Goal: Communication & Community: Share content

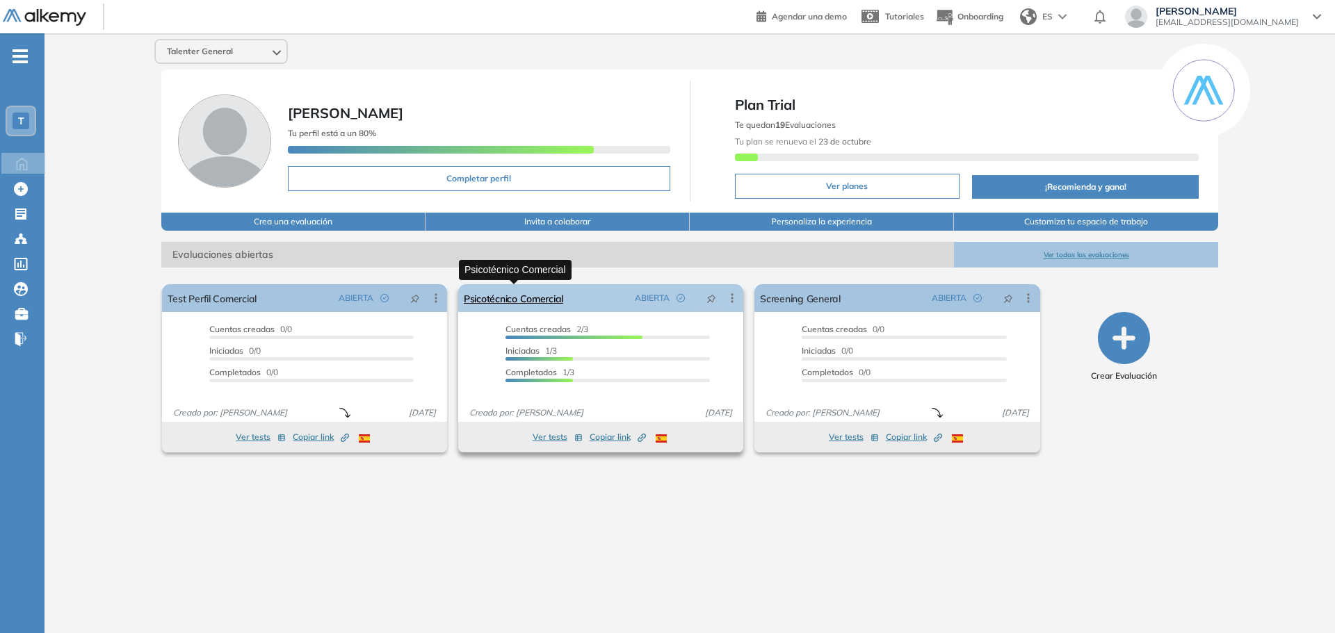
click at [519, 294] on link "Psicotécnico Comercial" at bounding box center [513, 298] width 99 height 28
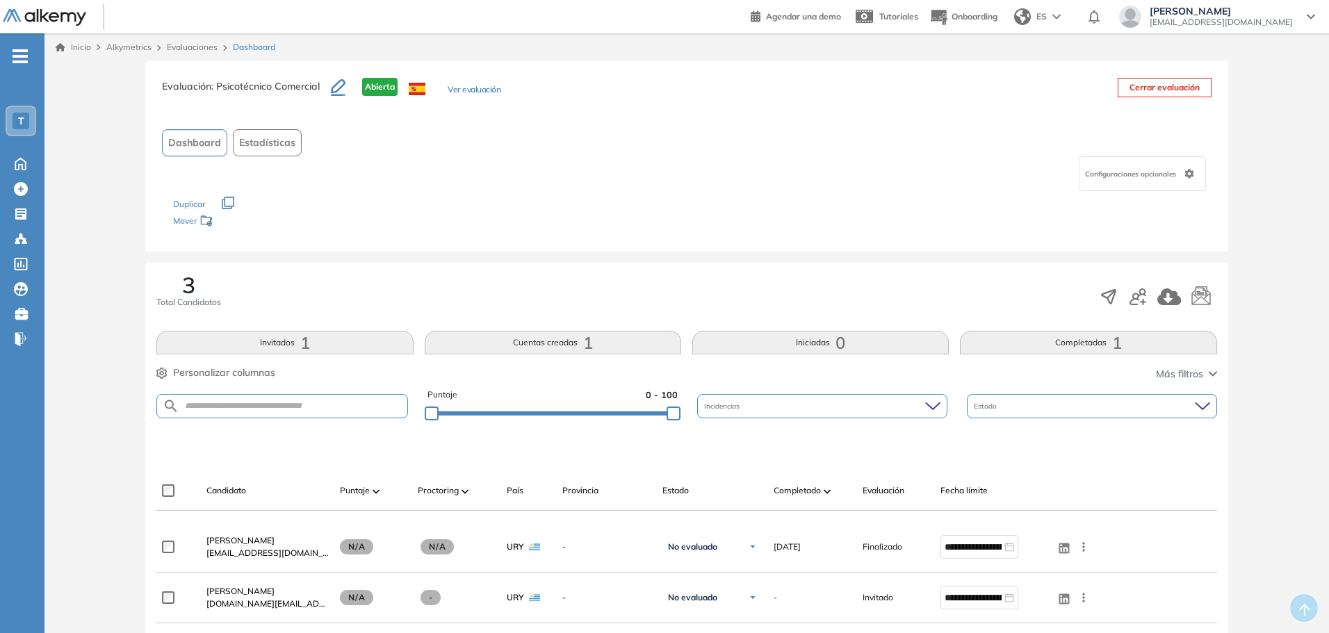
click at [335, 348] on button "Invitados 1" at bounding box center [284, 343] width 256 height 24
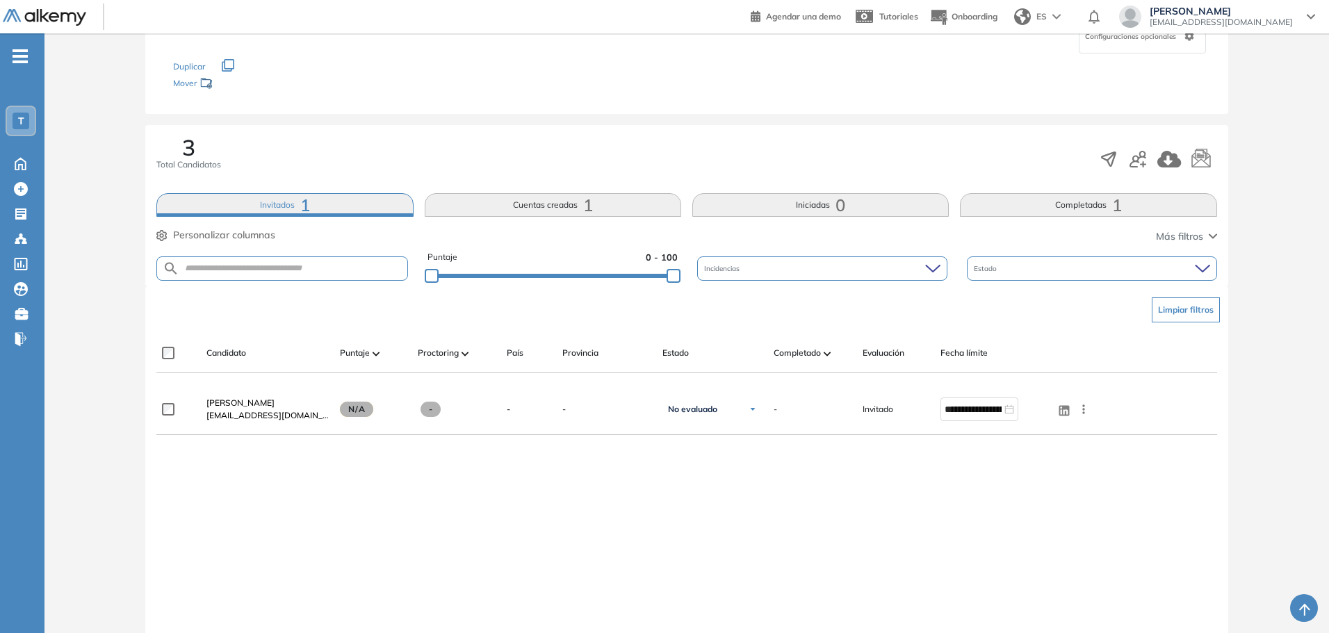
scroll to position [139, 0]
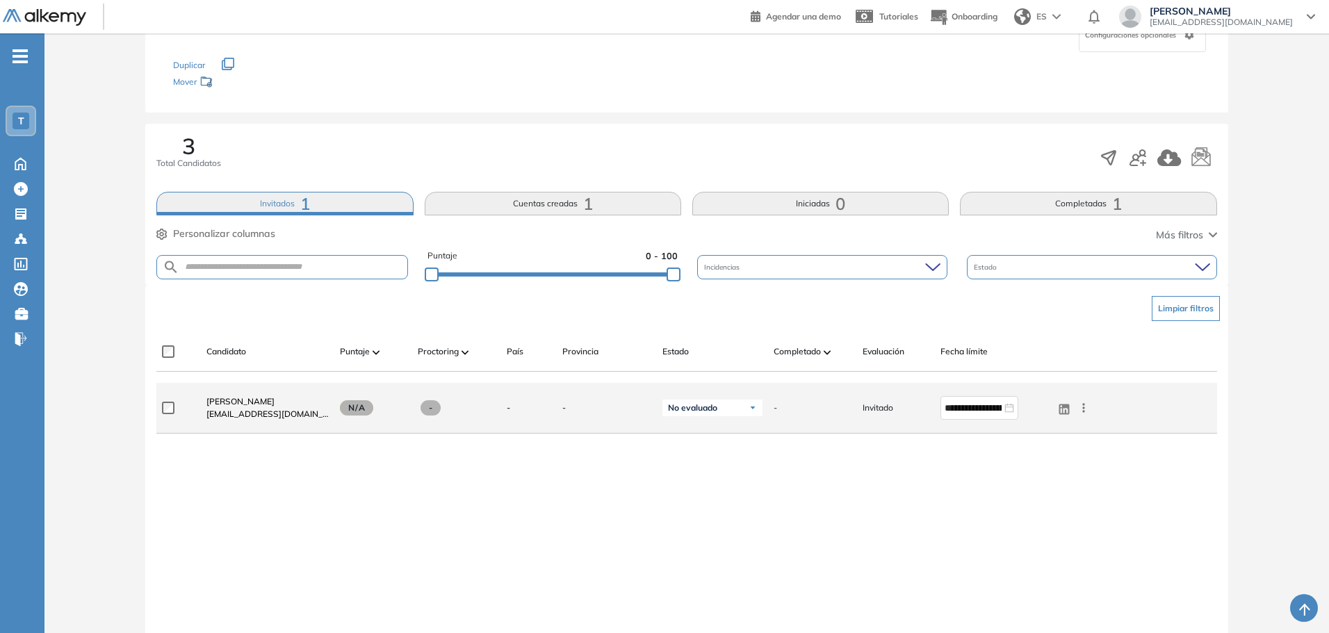
click at [1083, 411] on icon at bounding box center [1084, 407] width 2 height 9
click at [1032, 464] on span "Enviar email" at bounding box center [1033, 462] width 56 height 13
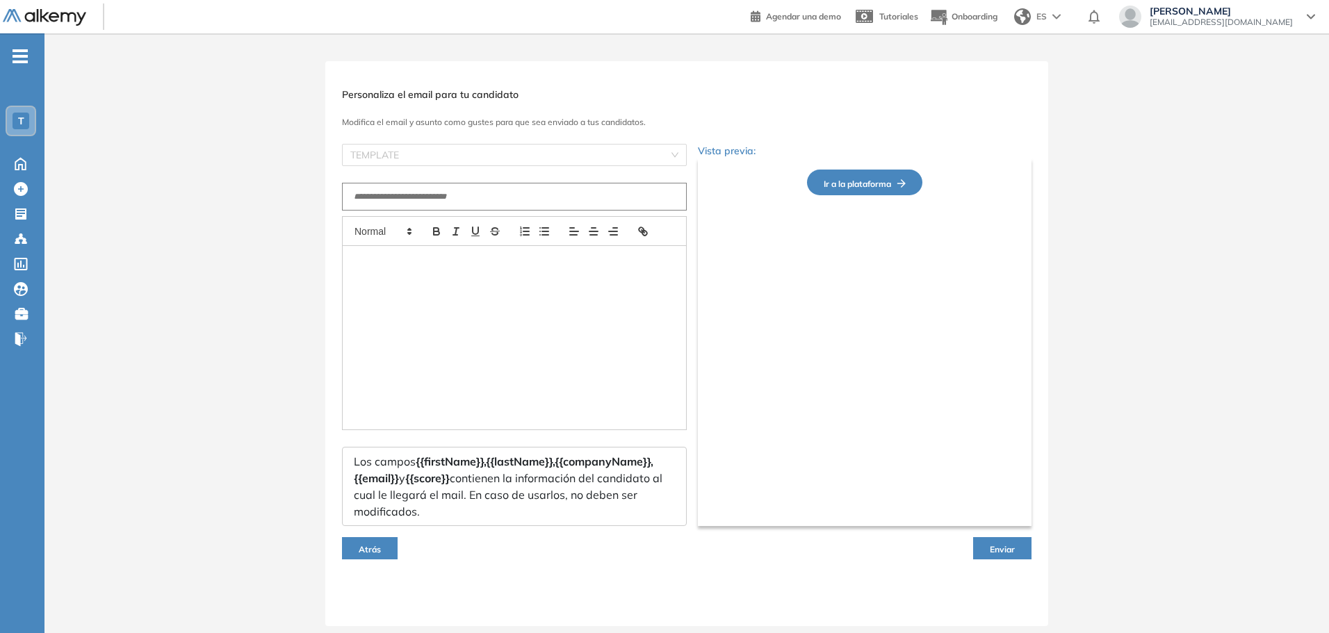
scroll to position [0, 0]
click at [444, 192] on input "text" at bounding box center [517, 197] width 345 height 28
click at [512, 159] on input "search" at bounding box center [512, 155] width 318 height 21
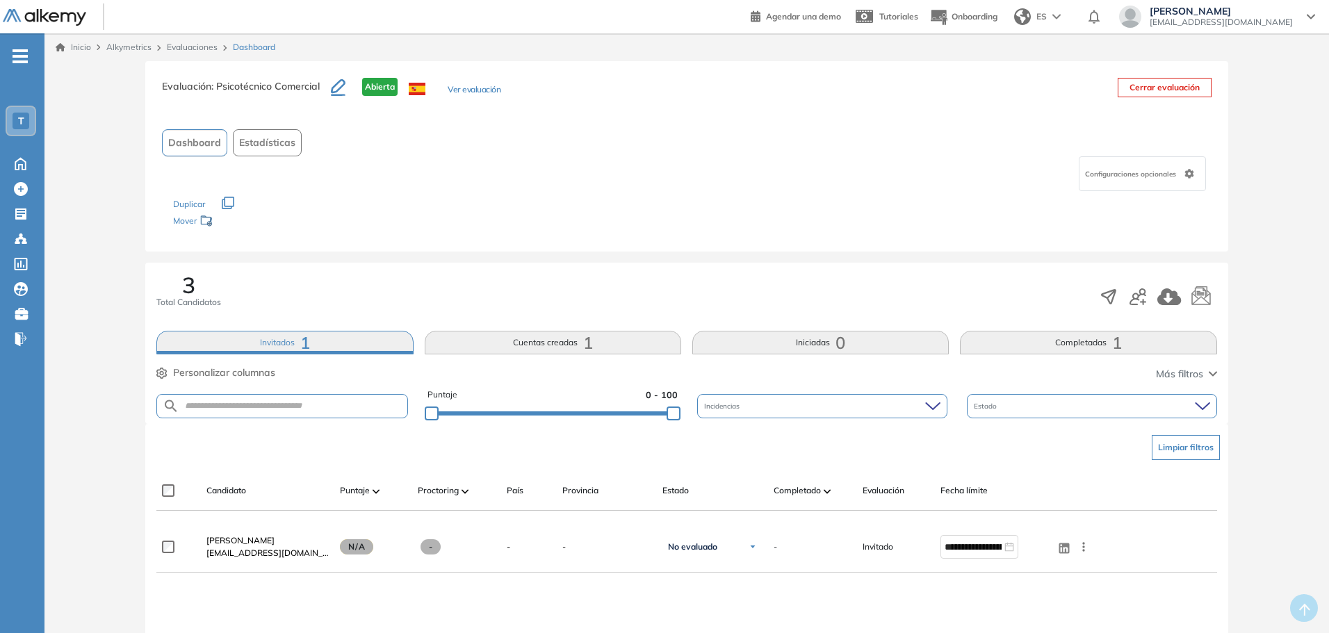
click at [277, 345] on button "Invitados 1" at bounding box center [284, 343] width 256 height 24
click at [229, 202] on icon "button" at bounding box center [228, 203] width 13 height 13
click at [265, 263] on div "3 Total Candidatos Invitados 1 Cuentas creadas 1 Iniciadas 0 Completadas 1 Pers…" at bounding box center [686, 343] width 1082 height 161
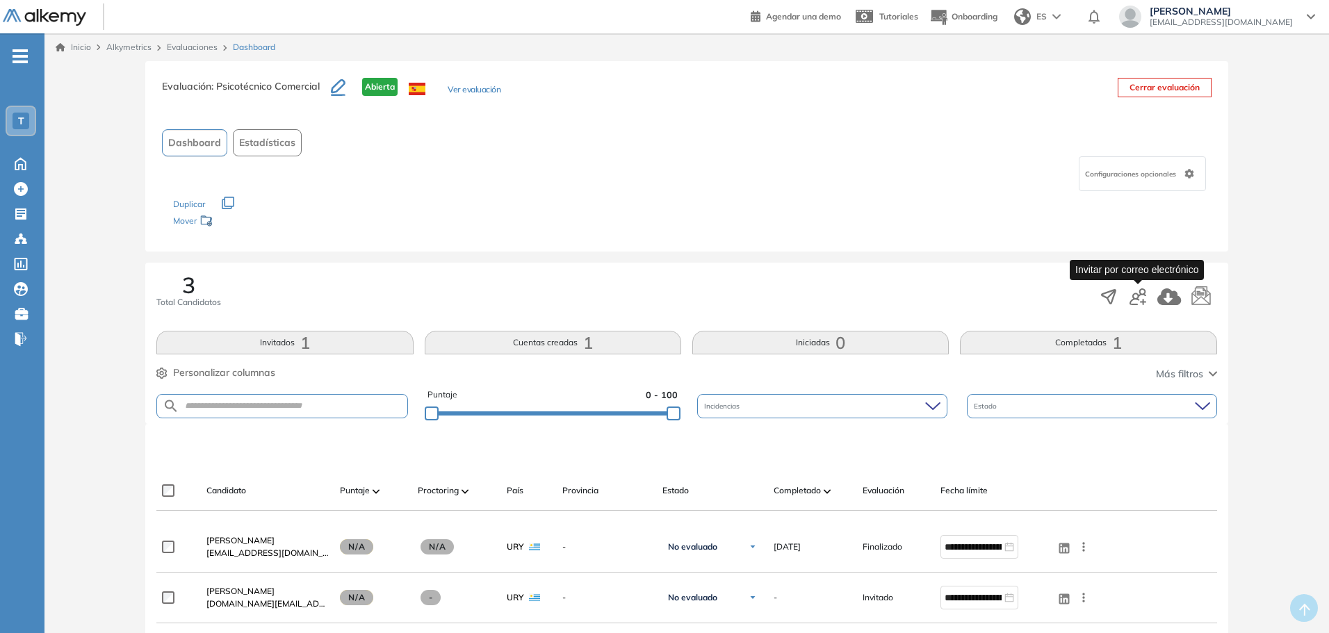
click at [1134, 299] on icon "button" at bounding box center [1138, 296] width 17 height 17
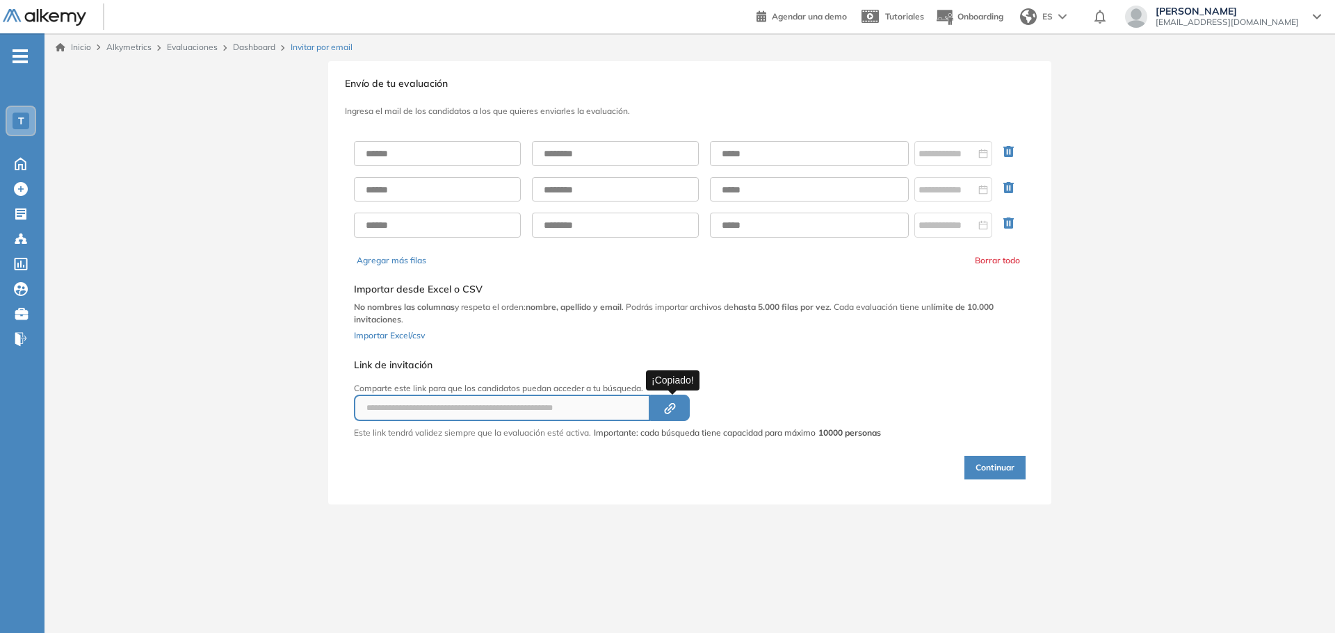
click at [681, 406] on button "Created by potrace 1.16, written by [PERSON_NAME] [DATE]-[DATE]" at bounding box center [670, 408] width 40 height 26
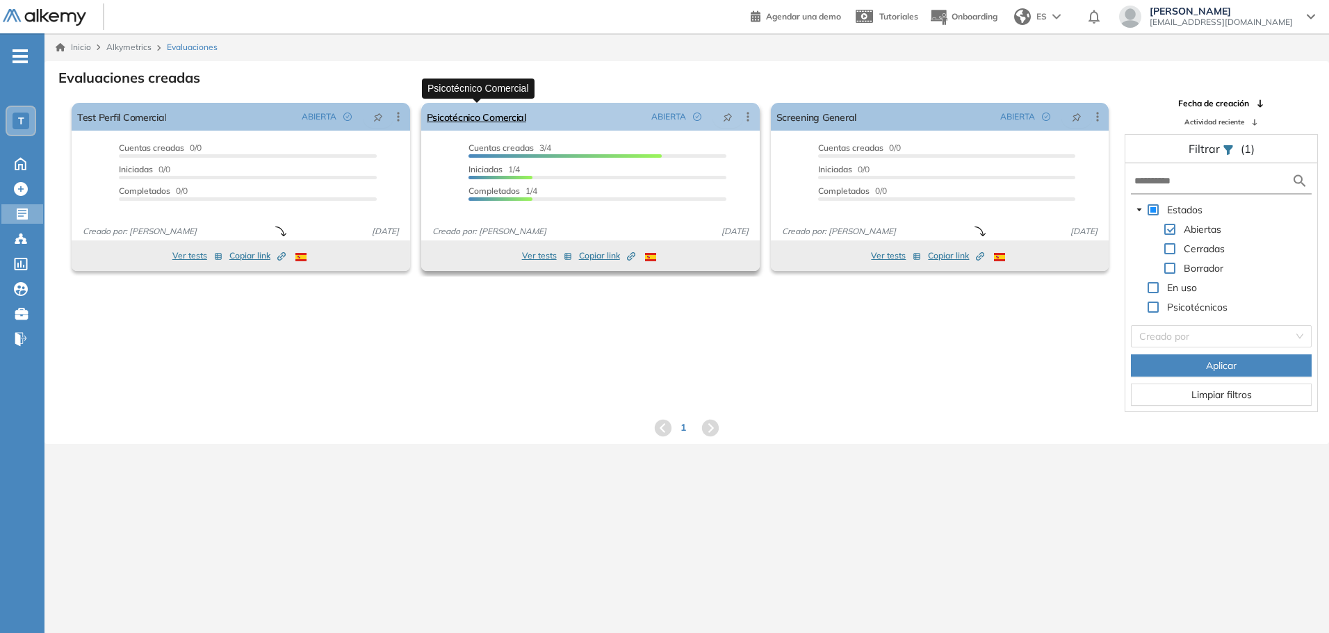
click at [509, 123] on link "Psicotécnico Comercial" at bounding box center [476, 117] width 99 height 28
